Goal: Transaction & Acquisition: Purchase product/service

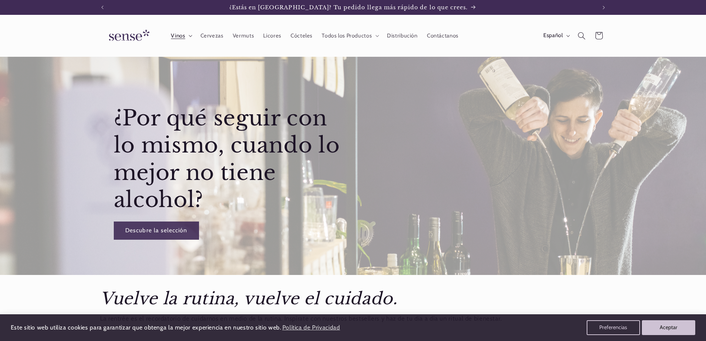
click at [188, 30] on summary "Vinos" at bounding box center [180, 35] width 29 height 16
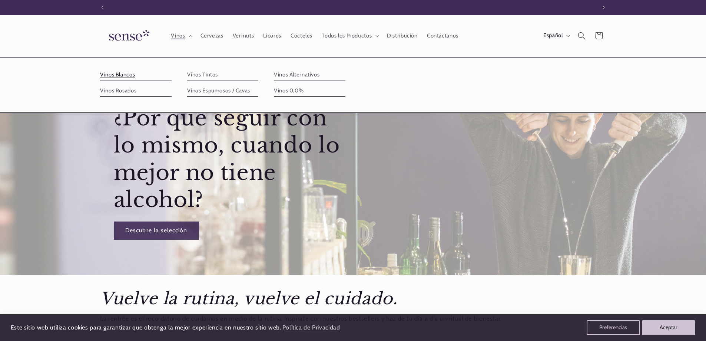
scroll to position [0, 494]
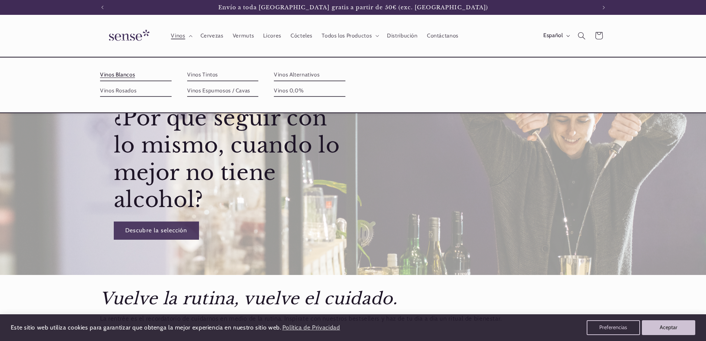
click at [138, 72] on link "Vinos Blancos" at bounding box center [136, 75] width 72 height 12
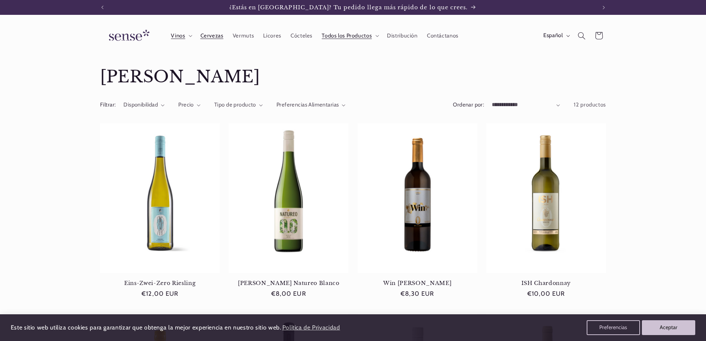
click at [196, 36] on link "Cervezas" at bounding box center [212, 35] width 32 height 16
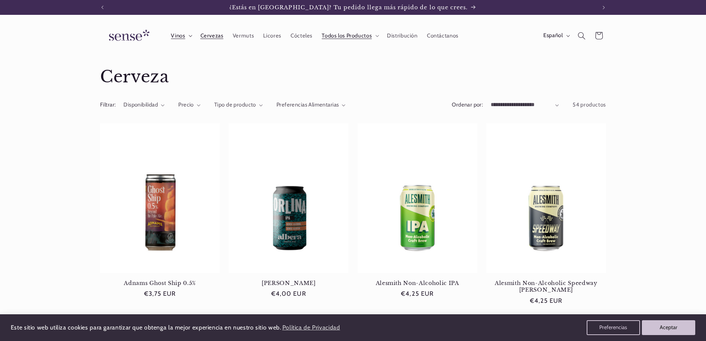
click at [188, 34] on summary "Vinos" at bounding box center [180, 35] width 29 height 16
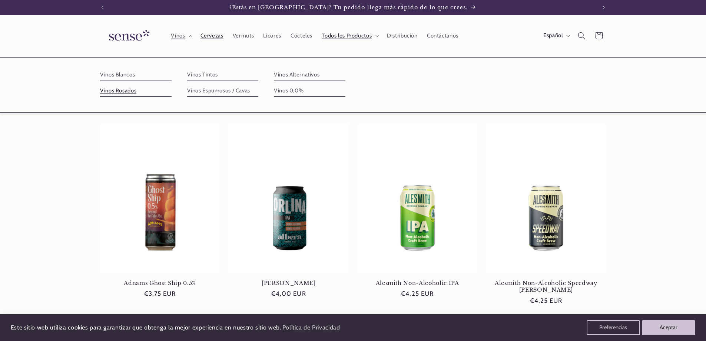
click at [120, 87] on link "Vinos Rosados" at bounding box center [136, 91] width 72 height 12
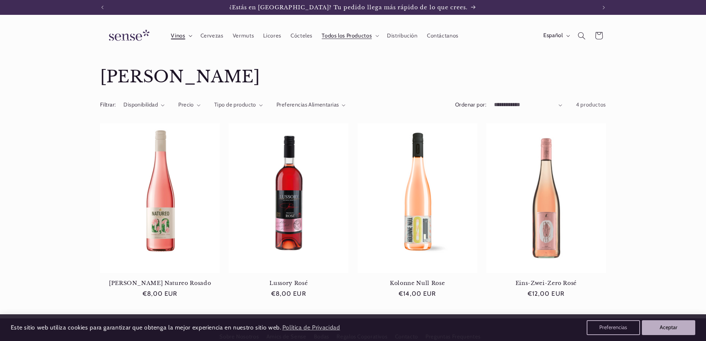
click at [190, 37] on icon at bounding box center [191, 36] width 4 height 2
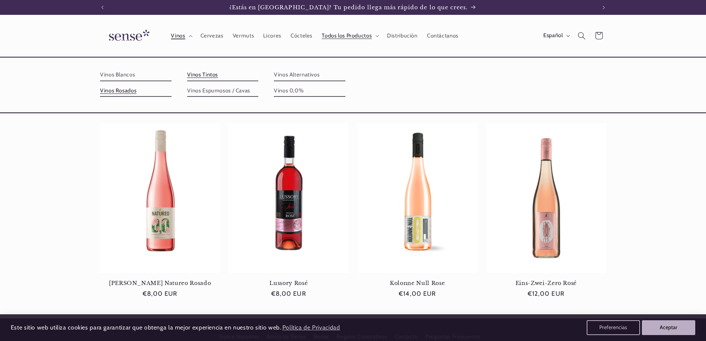
click at [197, 70] on link "Vinos Tintos" at bounding box center [223, 75] width 72 height 12
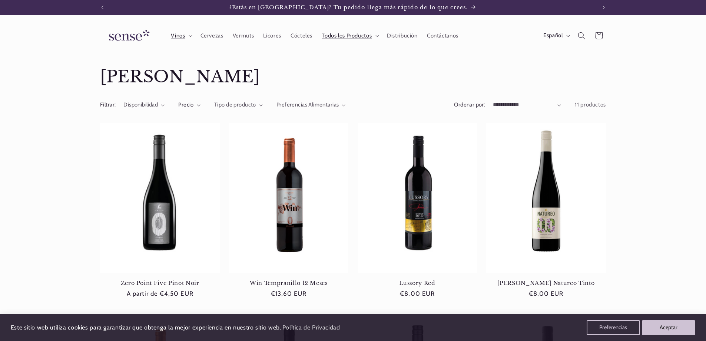
click at [197, 107] on summary "Precio" at bounding box center [189, 105] width 22 height 8
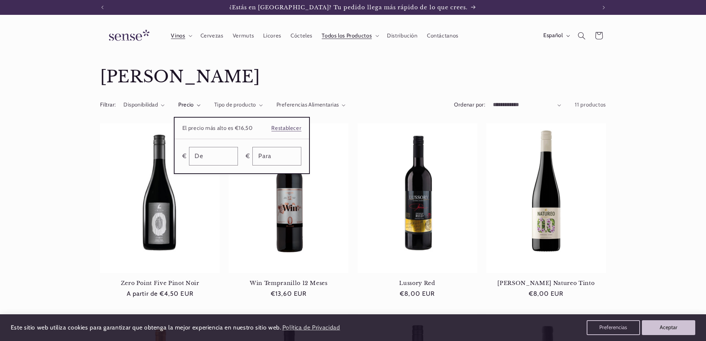
click at [201, 109] on summary "Precio" at bounding box center [189, 105] width 22 height 8
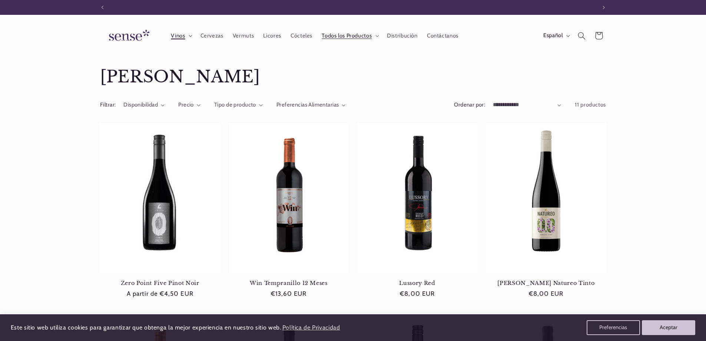
scroll to position [0, 494]
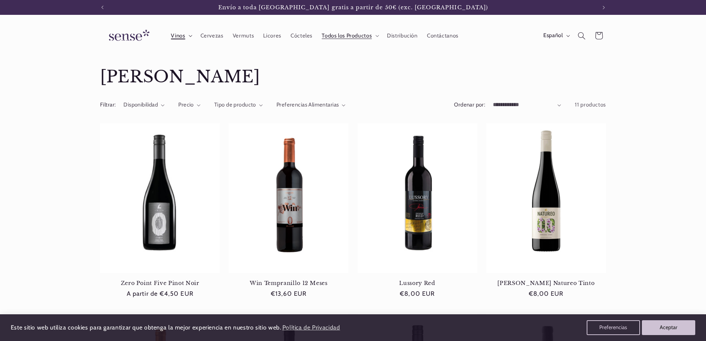
click at [187, 34] on summary "Vinos" at bounding box center [180, 35] width 29 height 16
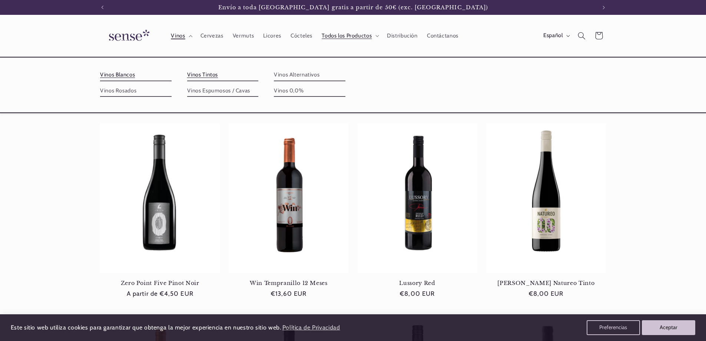
click at [129, 75] on link "Vinos Blancos" at bounding box center [136, 75] width 72 height 12
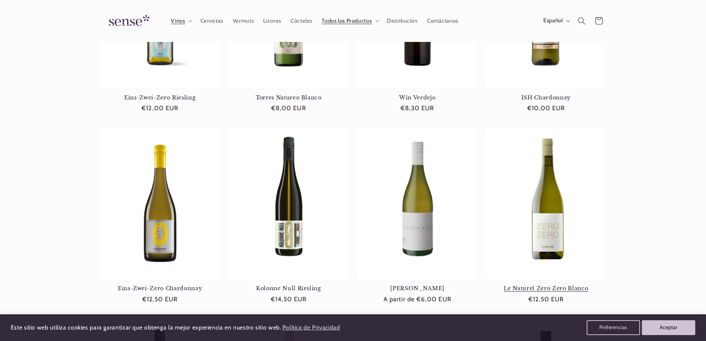
scroll to position [0, 494]
click at [424, 285] on link "Cognato Chenin Blanc" at bounding box center [418, 288] width 120 height 7
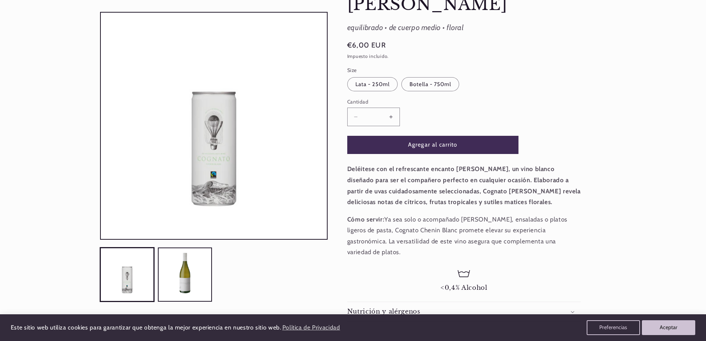
scroll to position [148, 0]
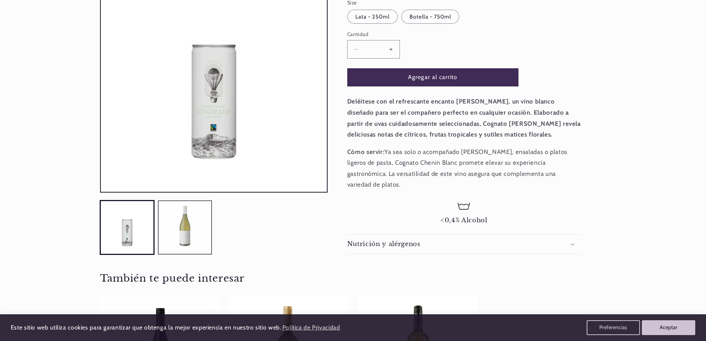
click at [196, 209] on button "Cargar la imagen 2 en la vista de la galería" at bounding box center [185, 227] width 54 height 54
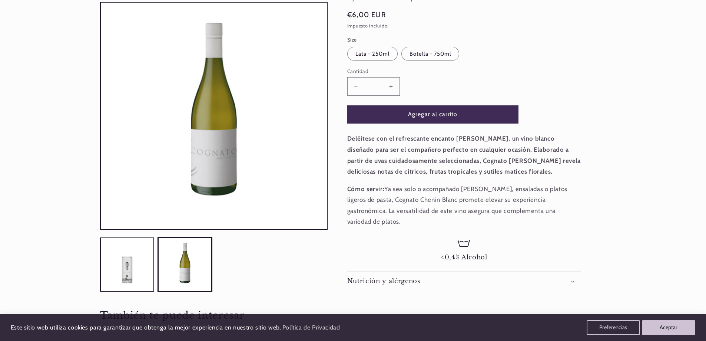
scroll to position [0, 494]
click at [447, 54] on label "Botella - 750ml Variante agotada o no disponible" at bounding box center [430, 54] width 58 height 14
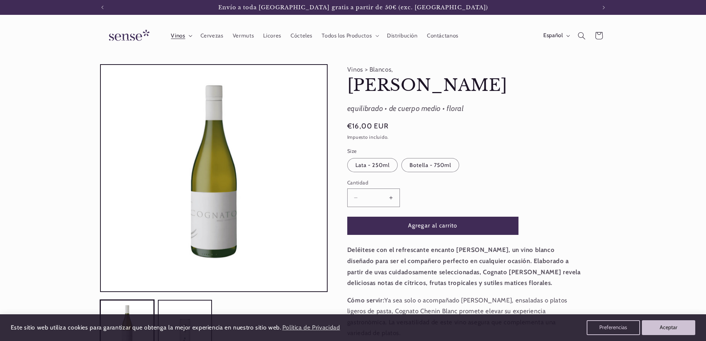
click at [188, 33] on summary "Vinos" at bounding box center [180, 35] width 29 height 16
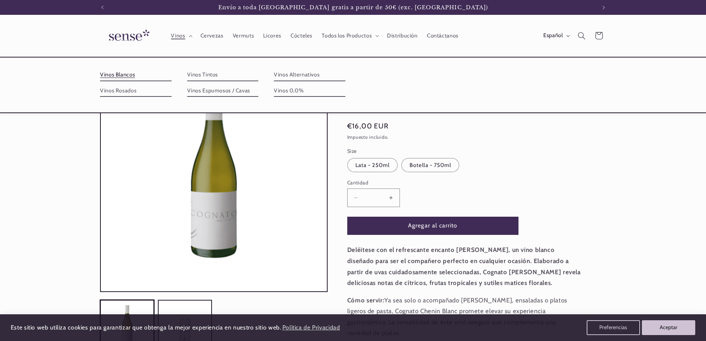
click at [125, 78] on link "Vinos Blancos" at bounding box center [136, 75] width 72 height 12
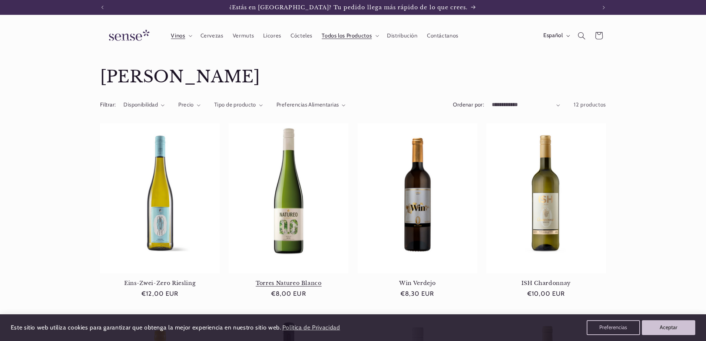
click at [291, 279] on link "Torres Natureo Blanco" at bounding box center [289, 282] width 120 height 7
